Goal: Information Seeking & Learning: Learn about a topic

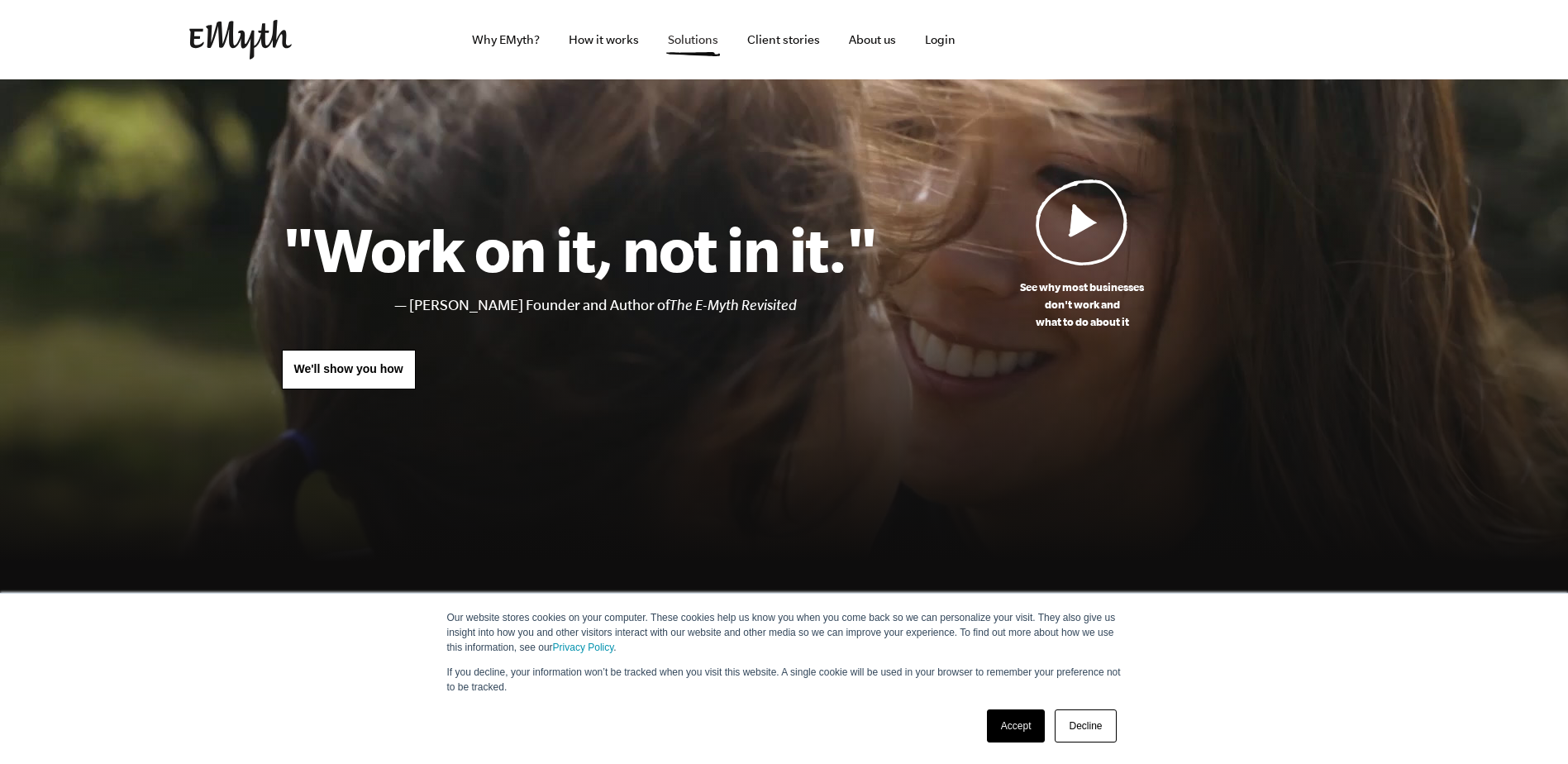
click at [671, 37] on link "Solutions" at bounding box center [692, 40] width 76 height 79
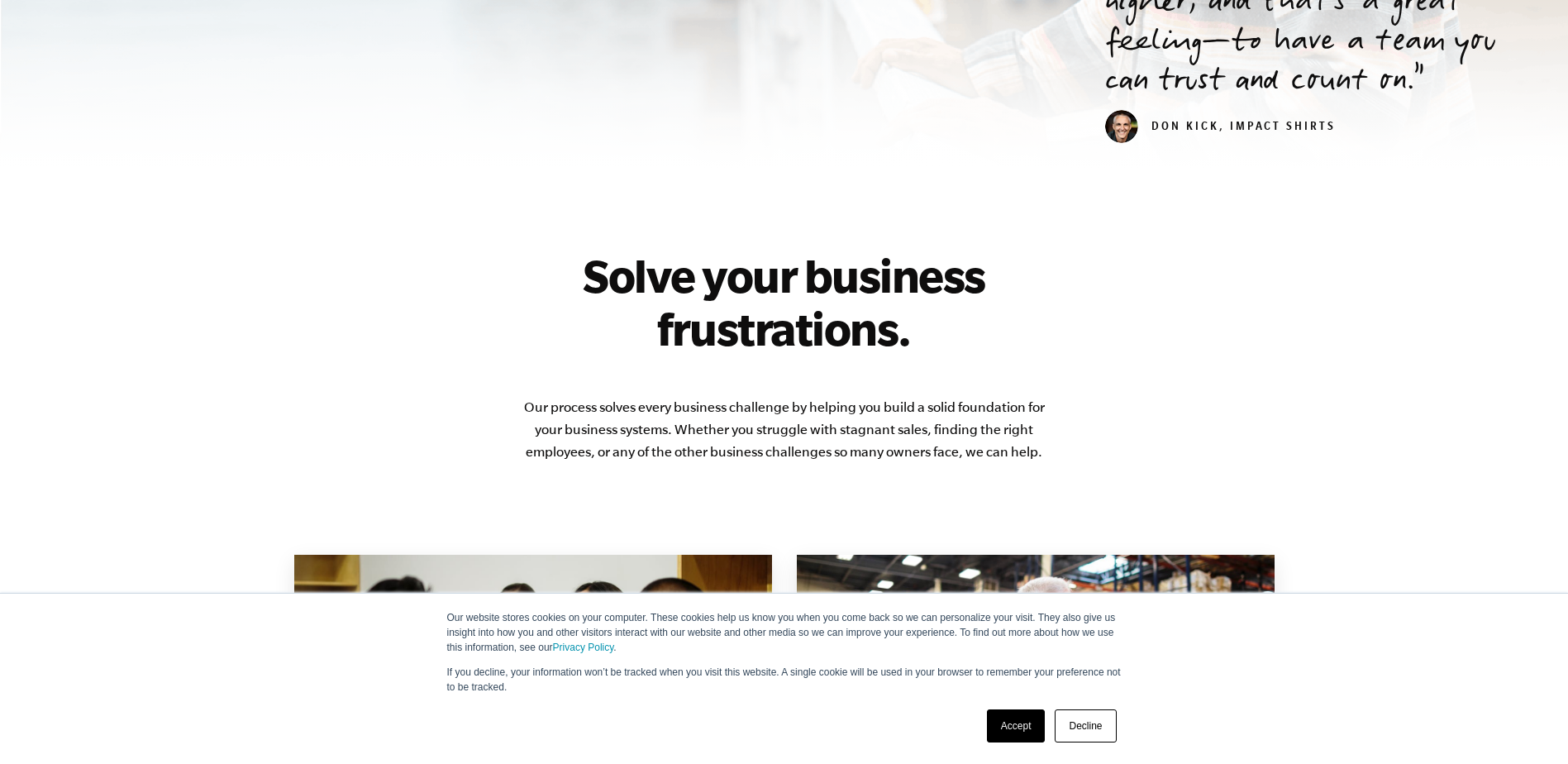
scroll to position [992, 0]
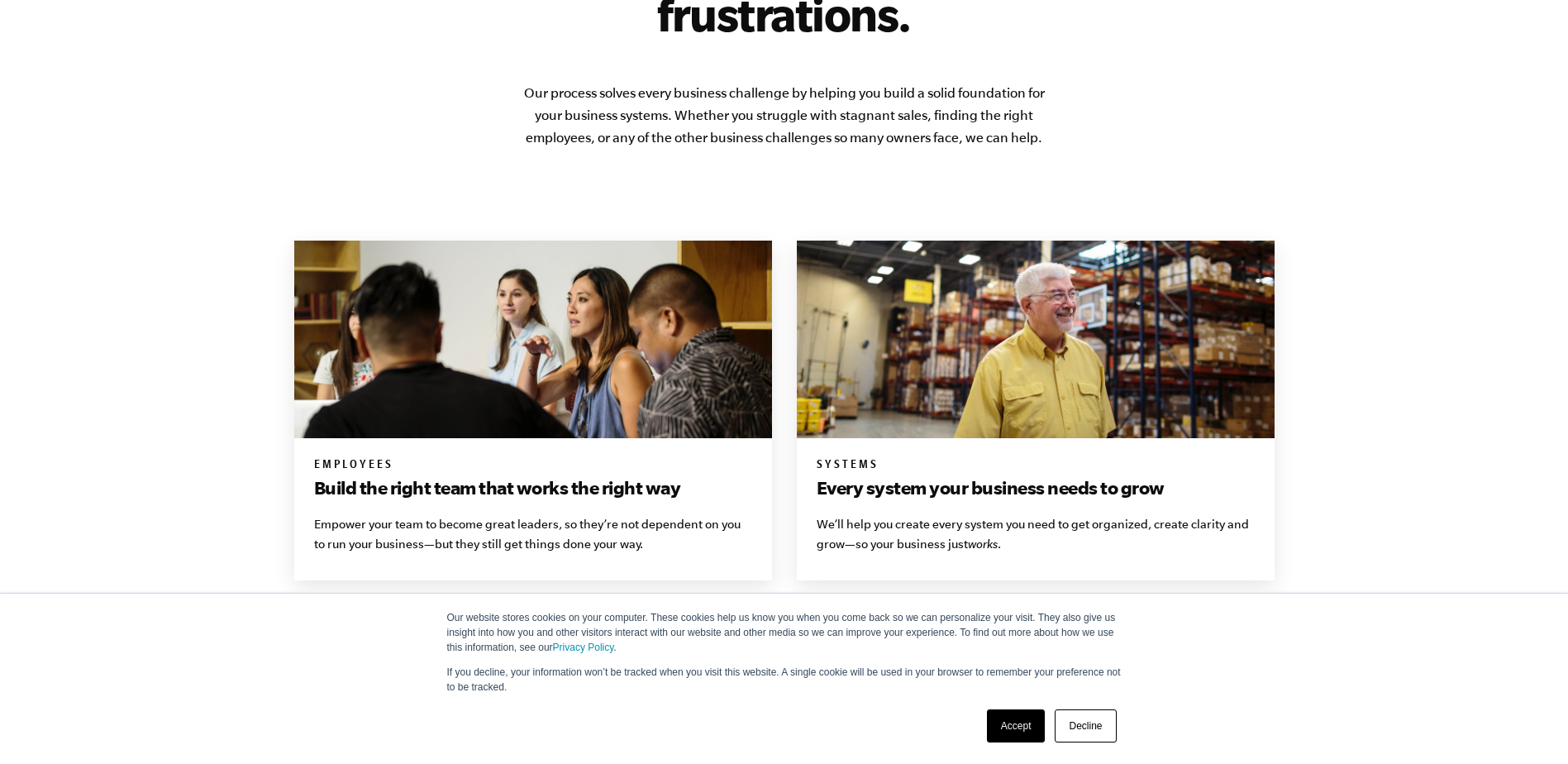
click at [1085, 738] on link "Decline" at bounding box center [1085, 725] width 61 height 33
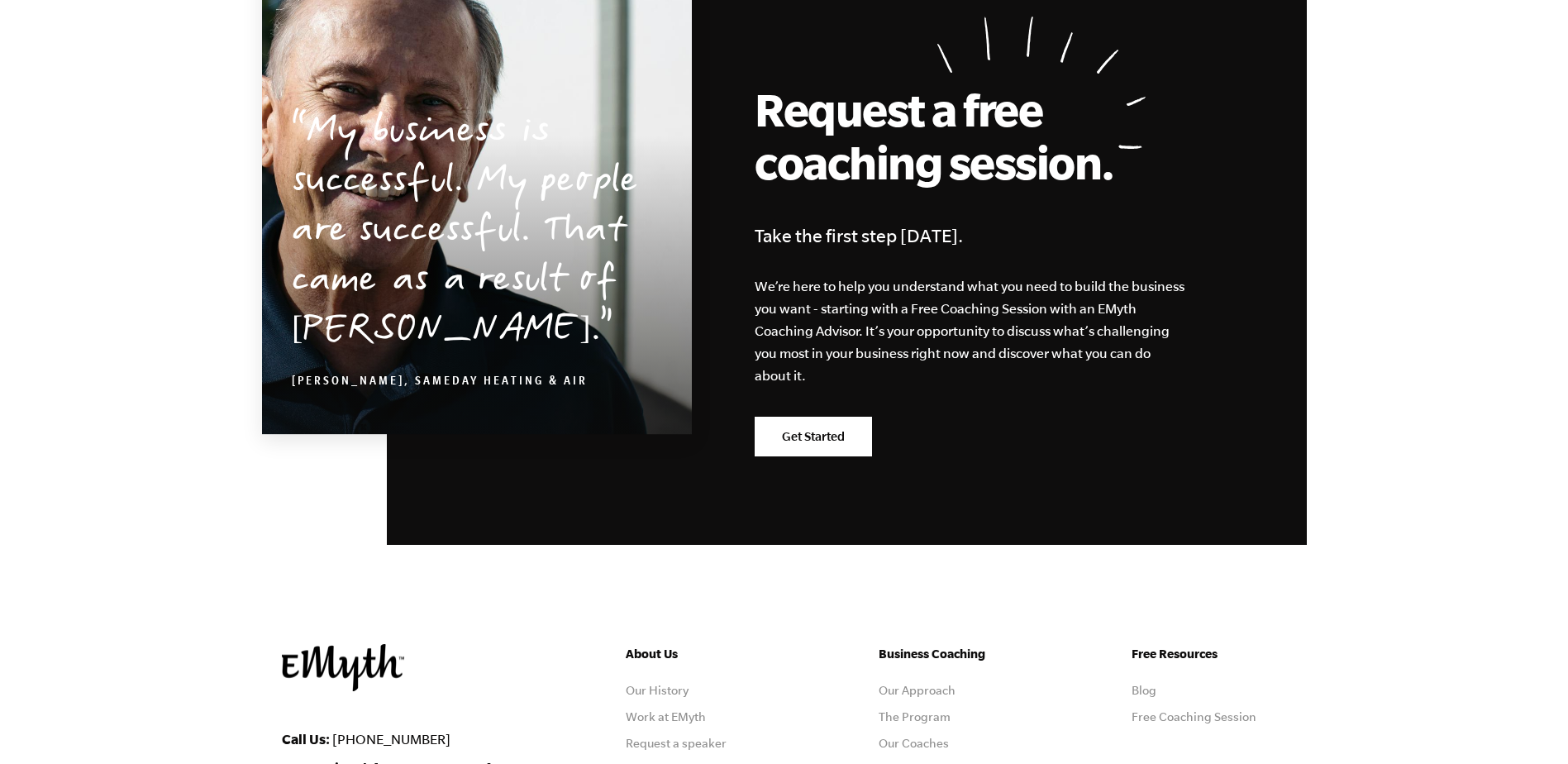
scroll to position [2959, 0]
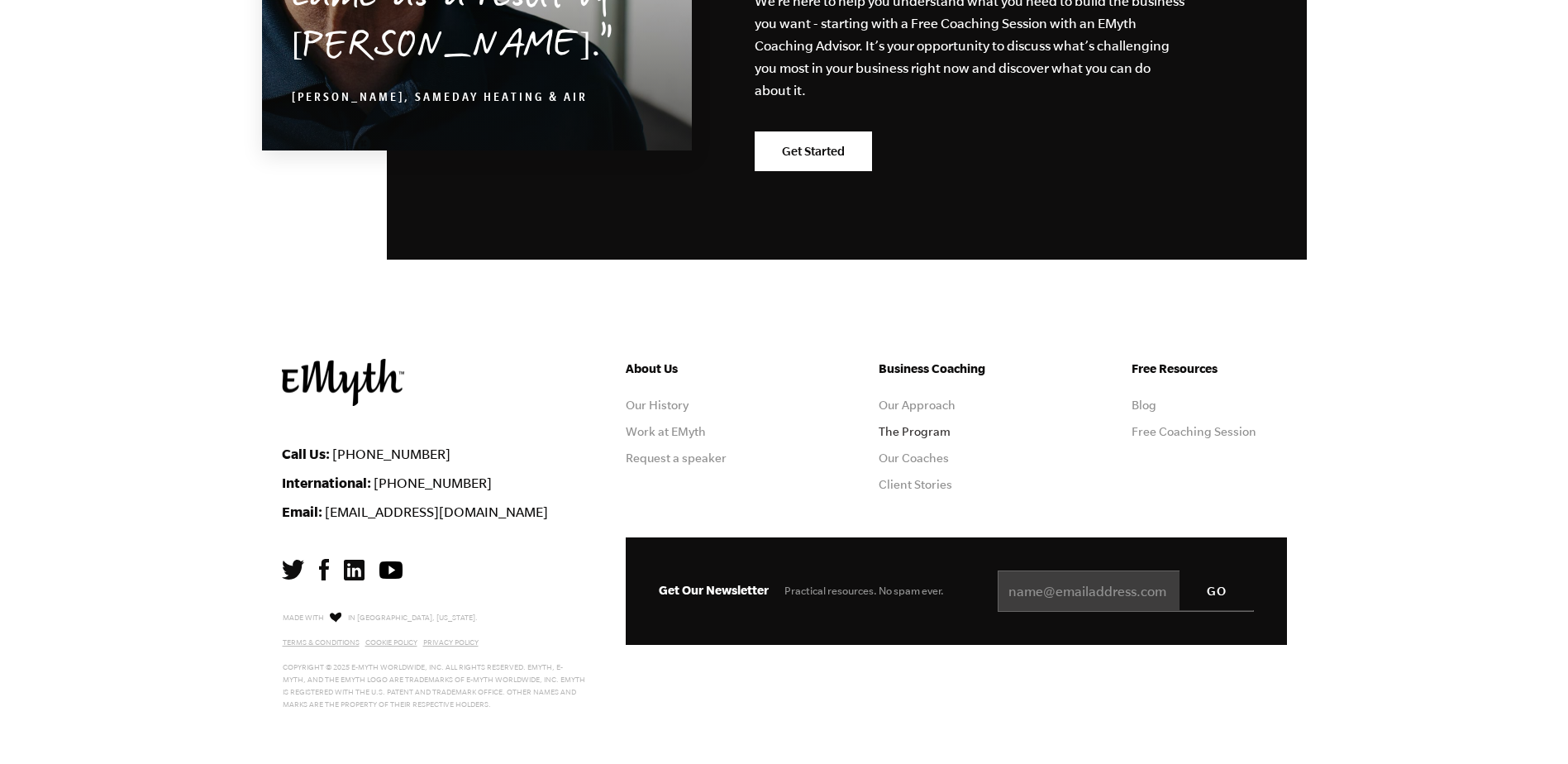
click at [887, 425] on link "The Program" at bounding box center [915, 432] width 72 height 13
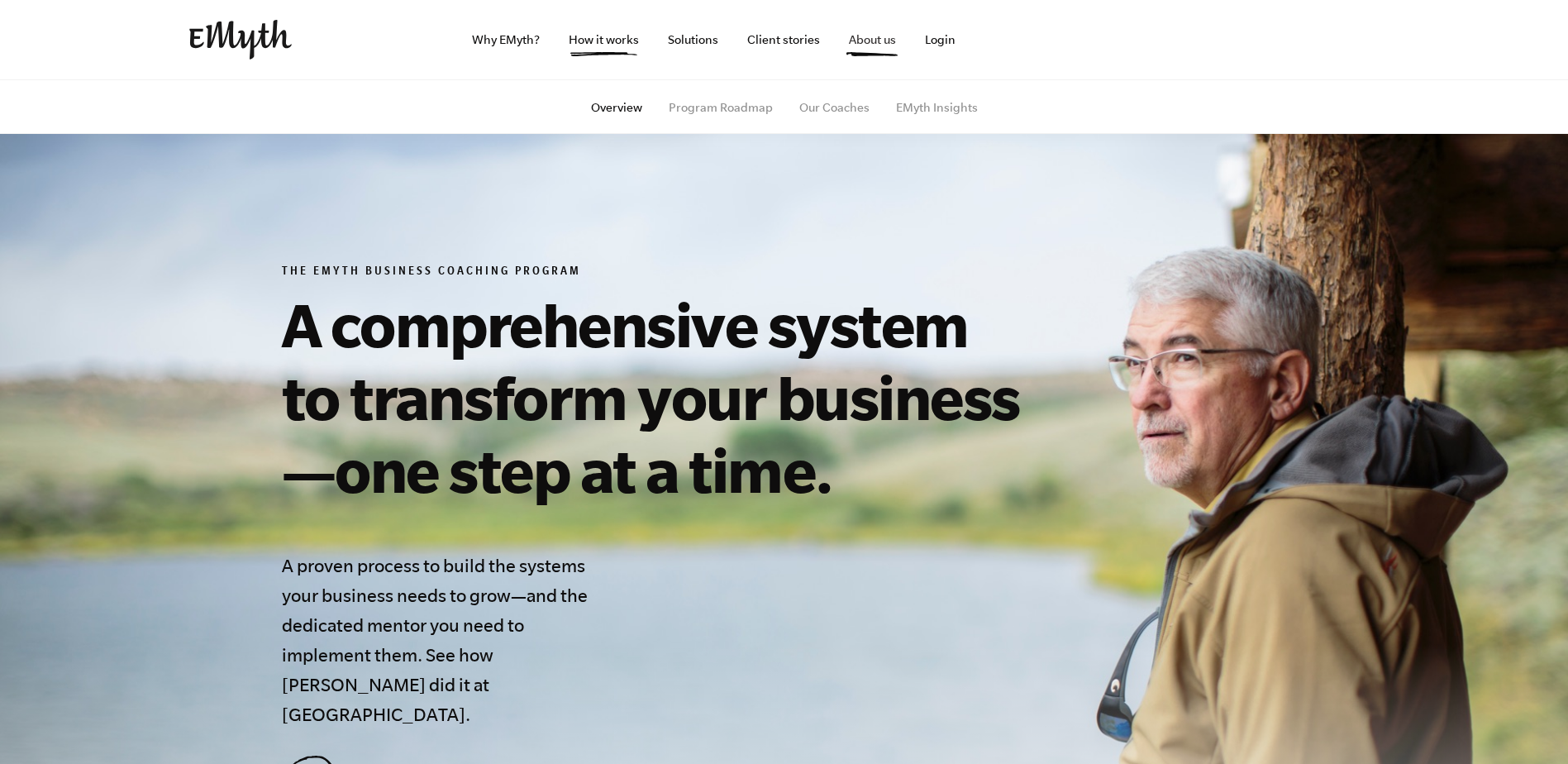
click at [842, 34] on link "About us" at bounding box center [873, 40] width 74 height 79
